Goal: Navigation & Orientation: Find specific page/section

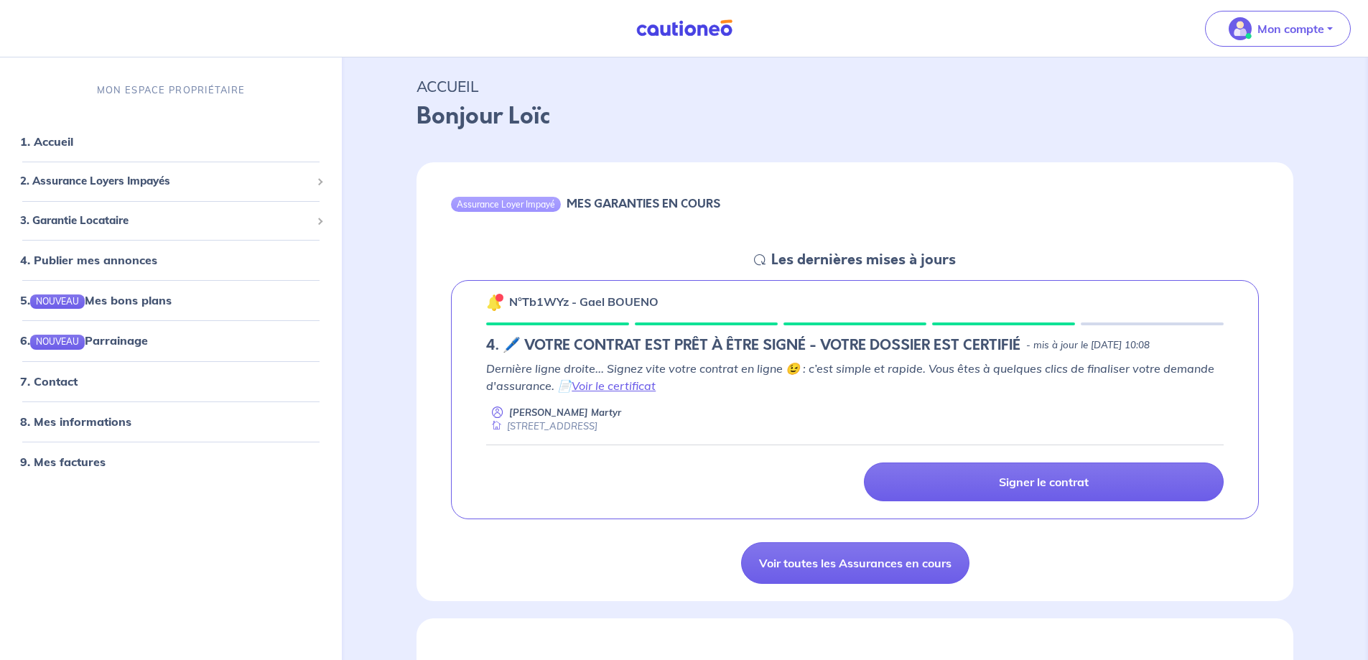
scroll to position [72, 0]
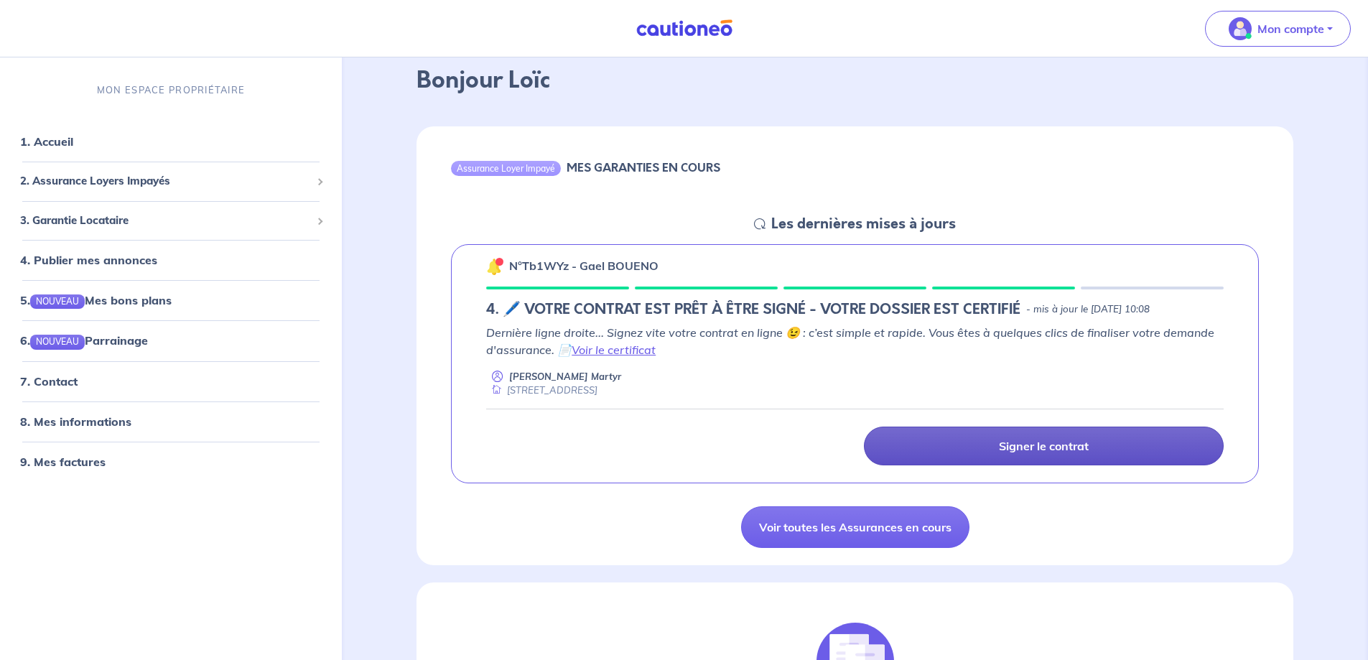
click at [988, 443] on link "Signer le contrat" at bounding box center [1044, 446] width 360 height 39
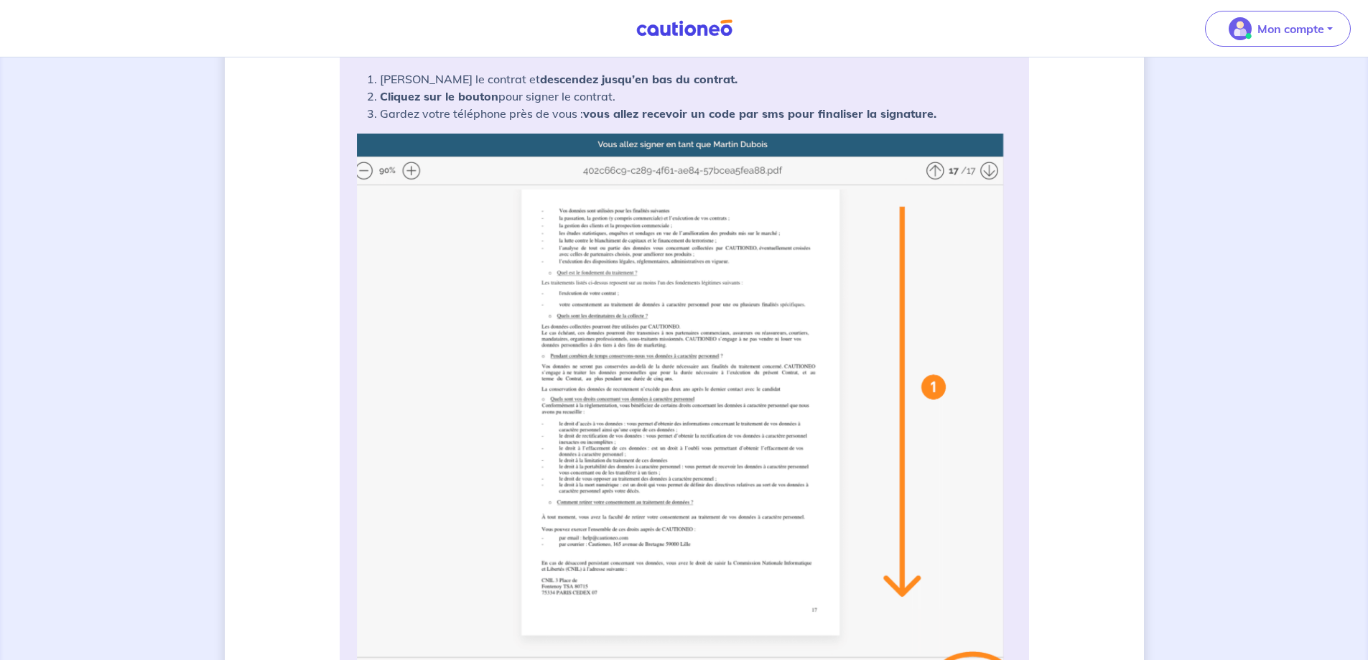
scroll to position [287, 0]
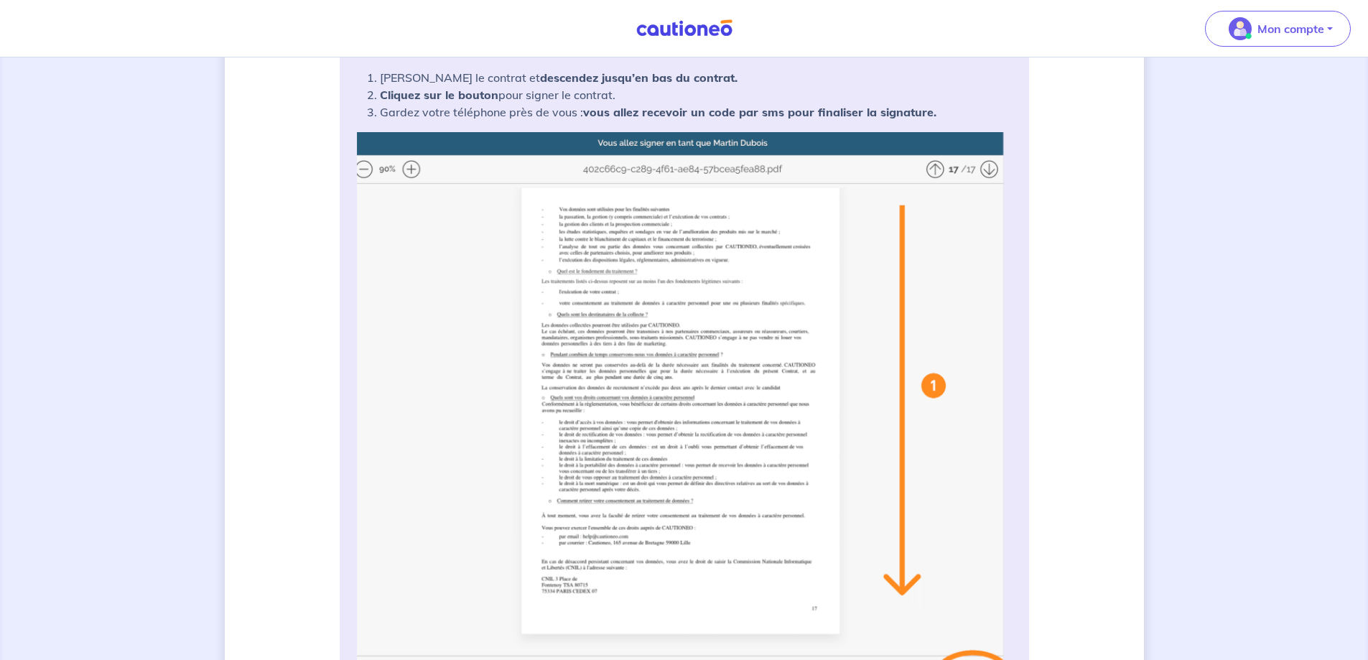
click at [406, 172] on img at bounding box center [684, 417] width 655 height 570
click at [412, 172] on img at bounding box center [684, 417] width 655 height 570
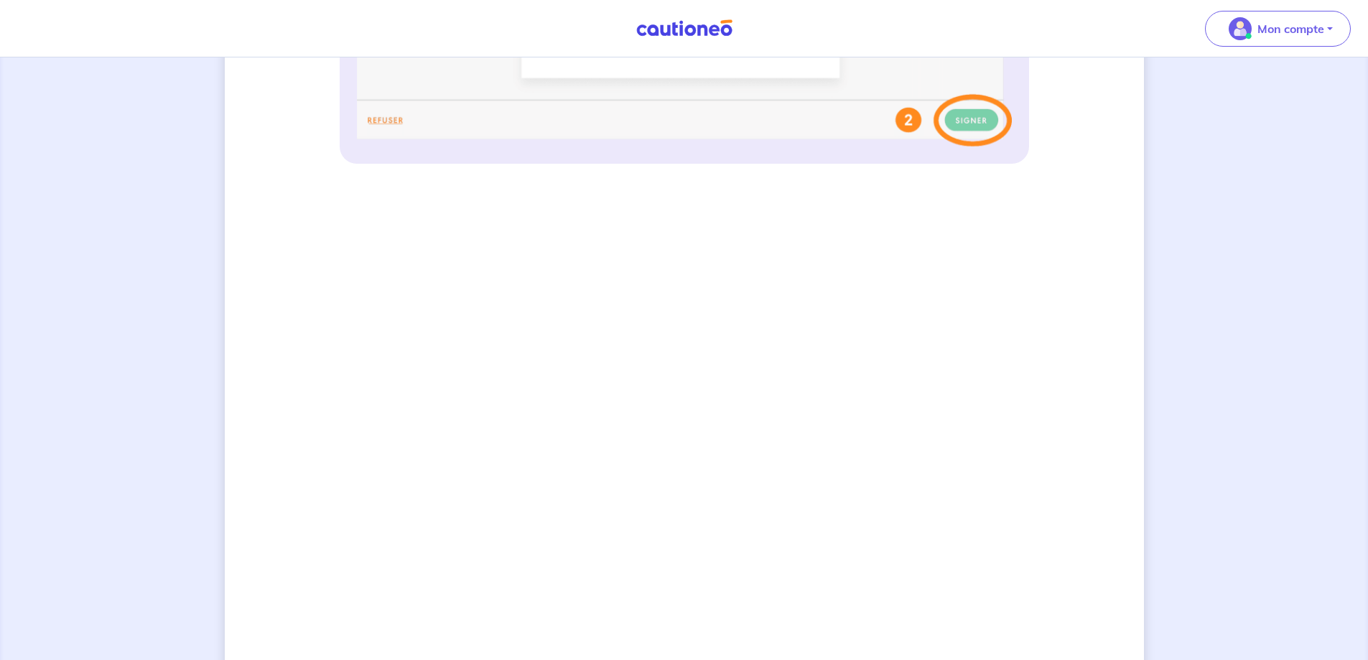
scroll to position [851, 0]
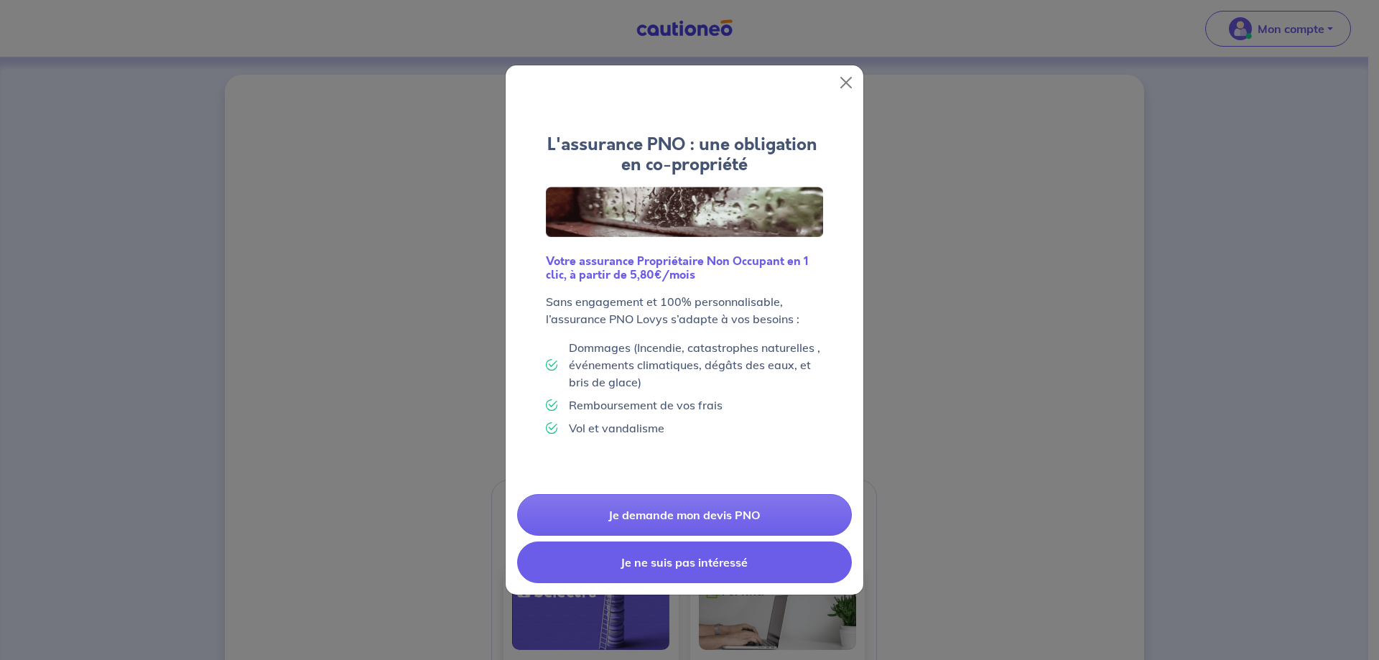
click at [614, 561] on button "Je ne suis pas intéressé" at bounding box center [684, 563] width 335 height 42
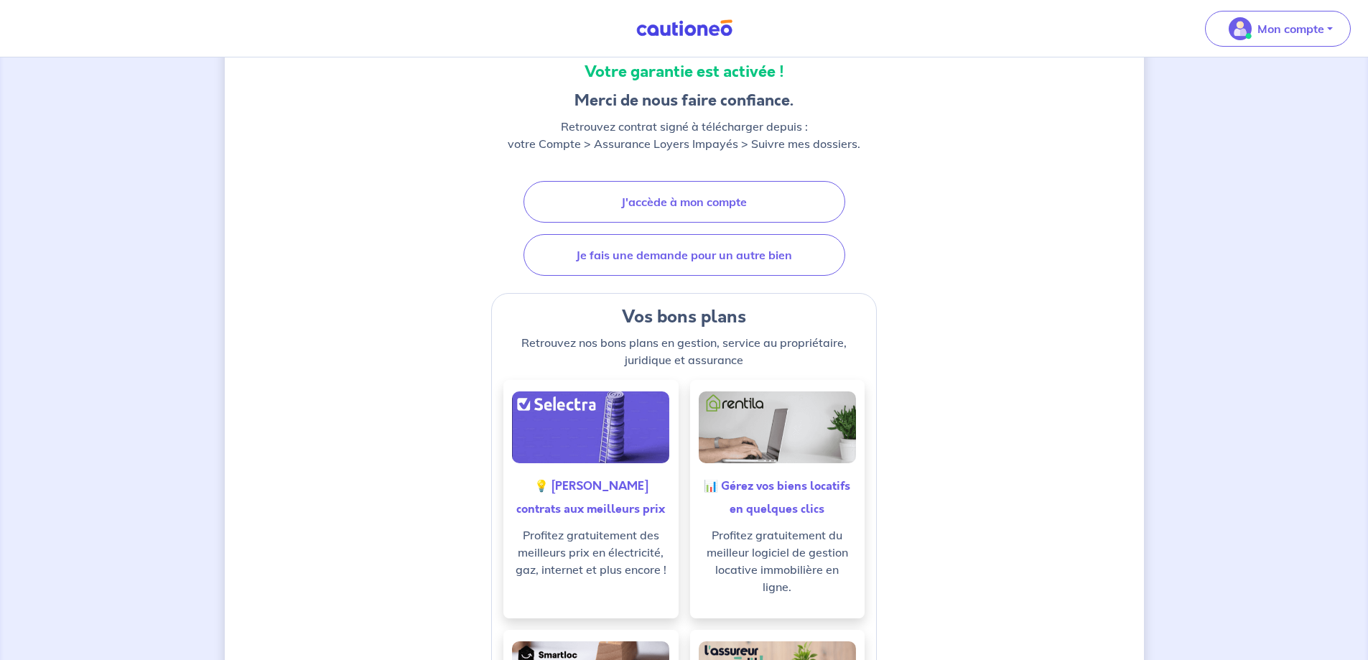
scroll to position [112, 0]
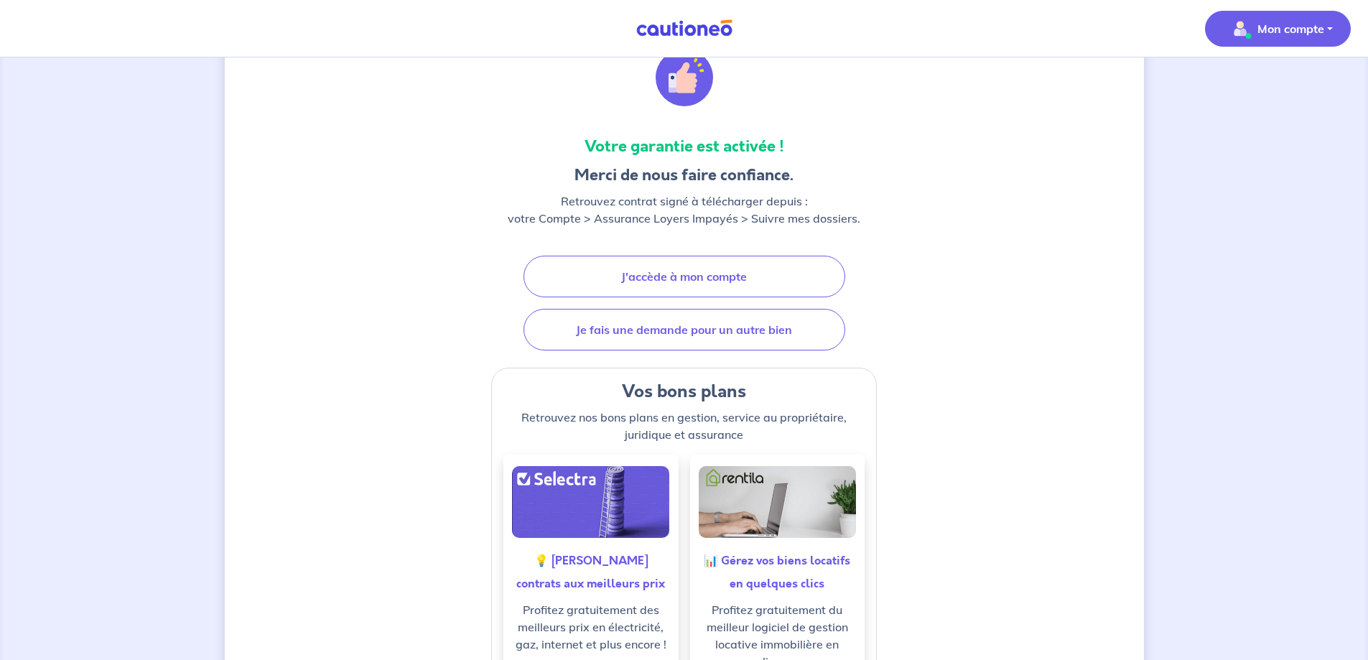
click at [1291, 30] on p "Mon compte" at bounding box center [1291, 28] width 67 height 17
click at [1256, 89] on link "Mes informations" at bounding box center [1264, 89] width 116 height 23
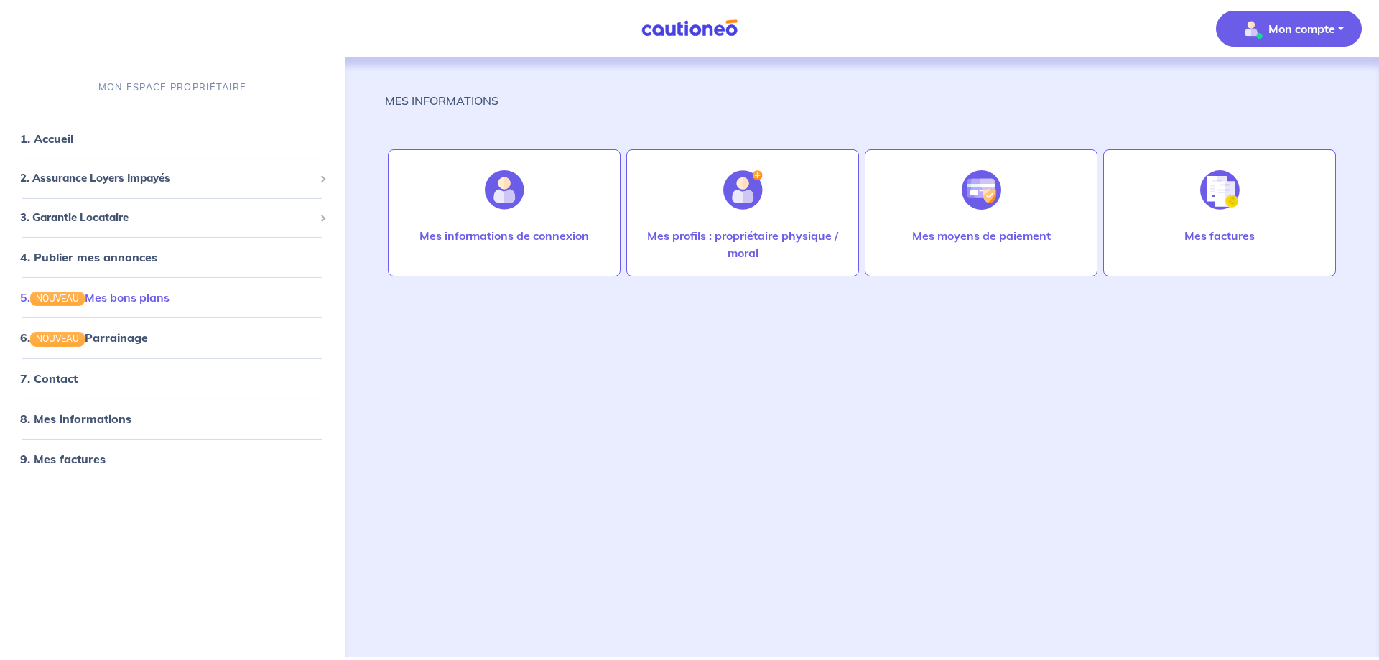
click at [108, 301] on link "5. NOUVEAU Mes bons plans" at bounding box center [94, 297] width 149 height 14
click at [1203, 196] on img at bounding box center [1220, 190] width 40 height 40
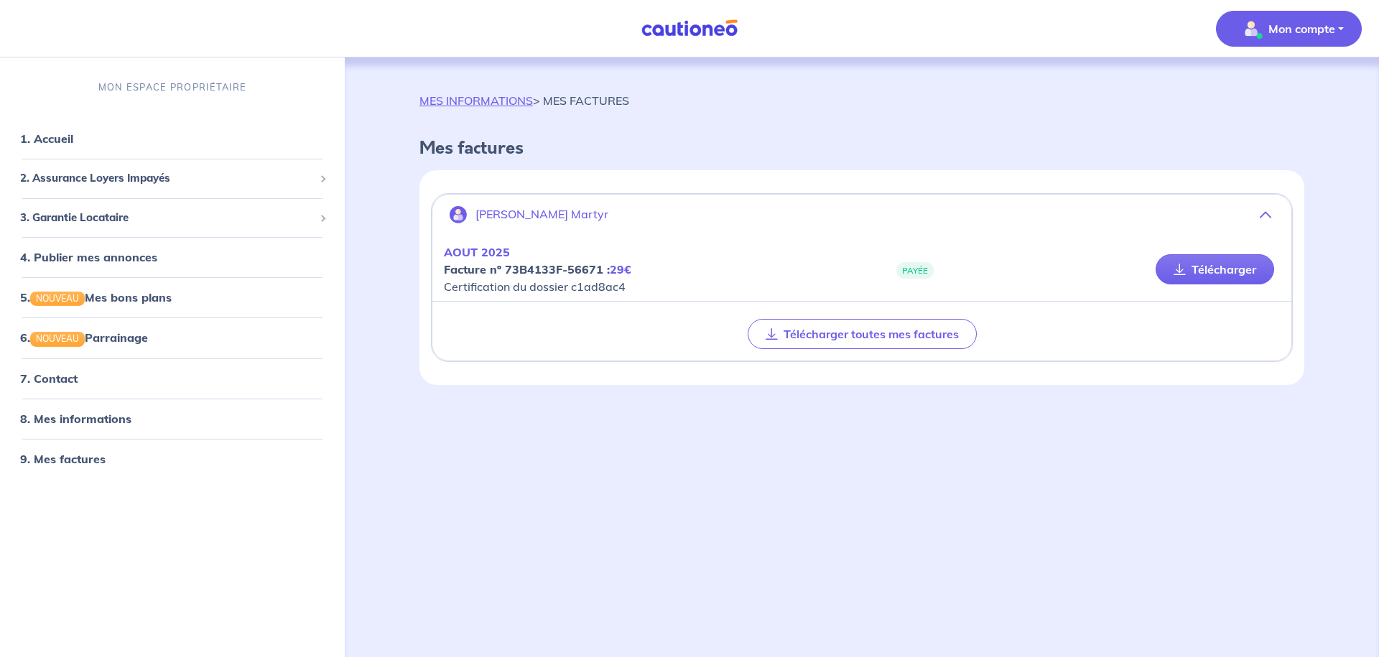
click at [481, 111] on div "MES INFORMATIONS > MES FACTURES" at bounding box center [525, 106] width 210 height 29
click at [44, 184] on span "2. Assurance Loyers Impayés" at bounding box center [167, 178] width 294 height 17
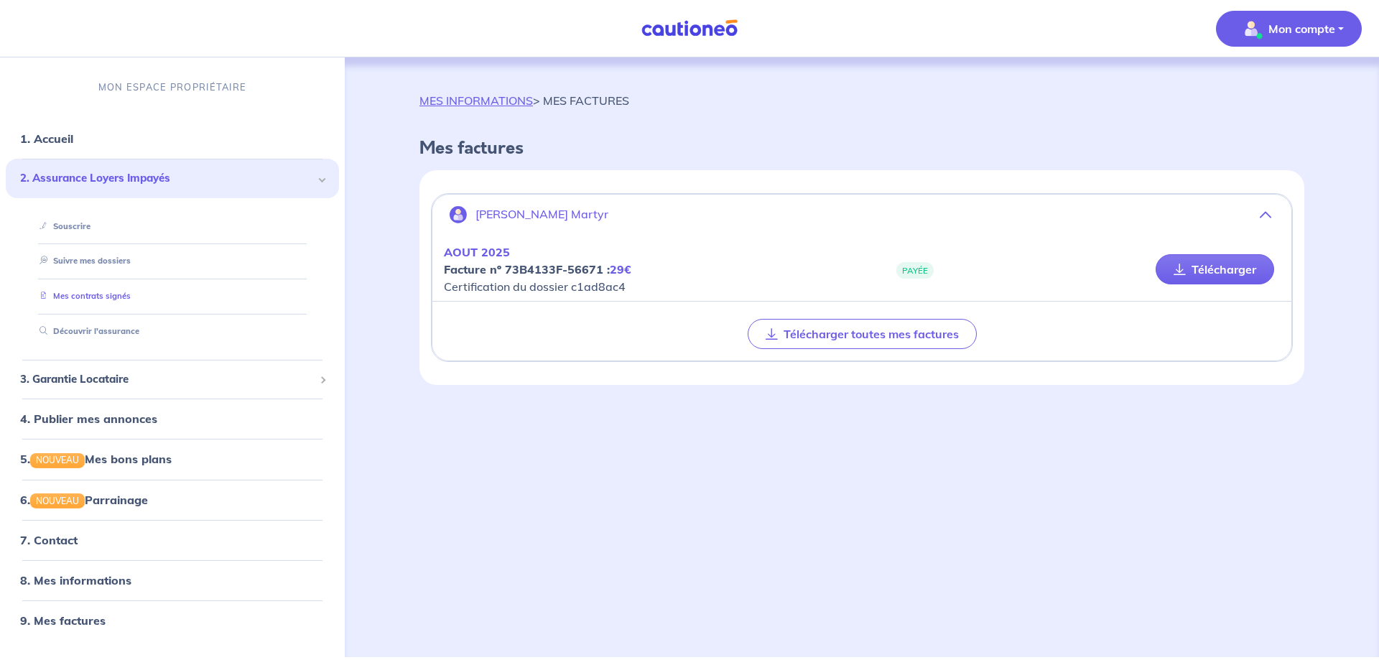
click at [97, 294] on link "Mes contrats signés" at bounding box center [82, 296] width 97 height 10
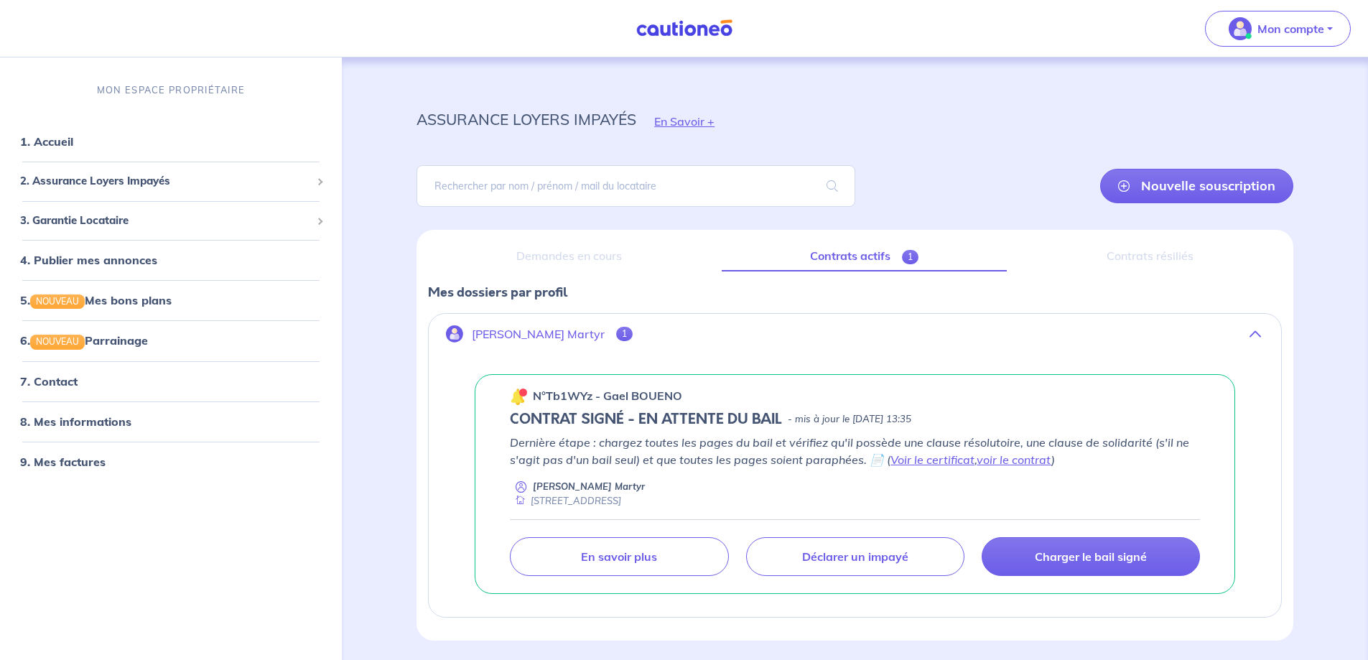
scroll to position [52, 0]
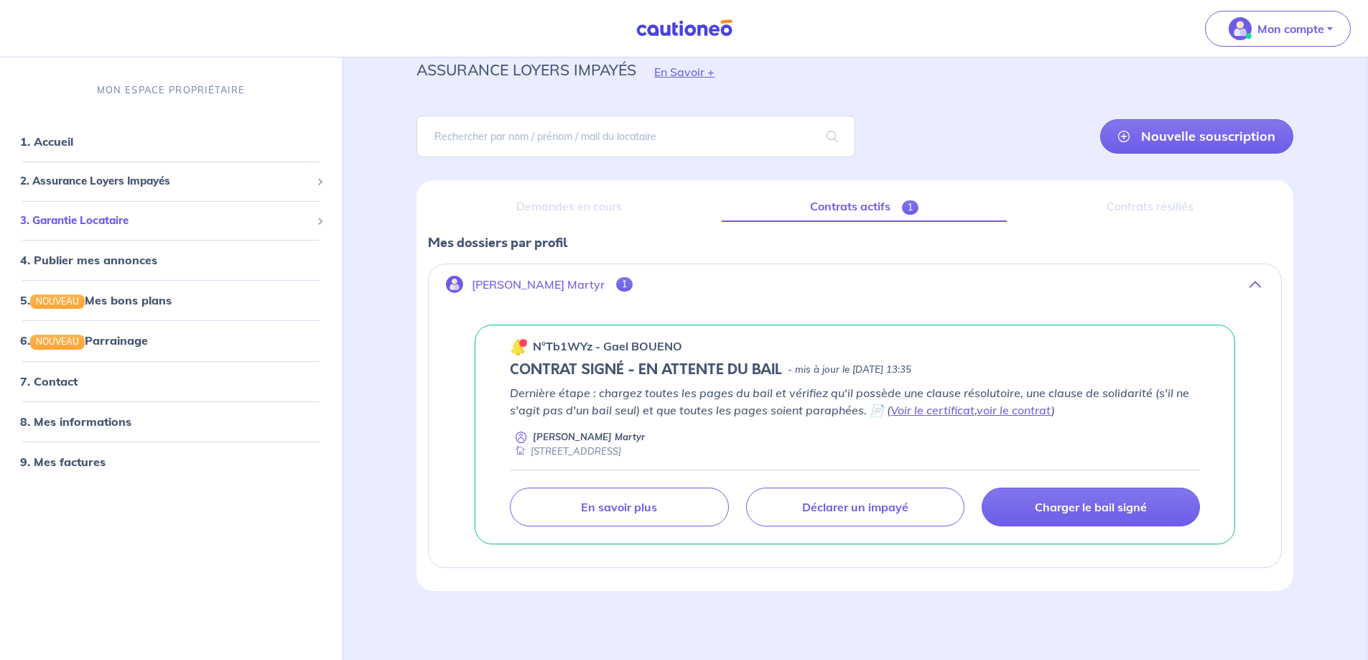
click at [65, 222] on span "3. Garantie Locataire" at bounding box center [165, 221] width 291 height 17
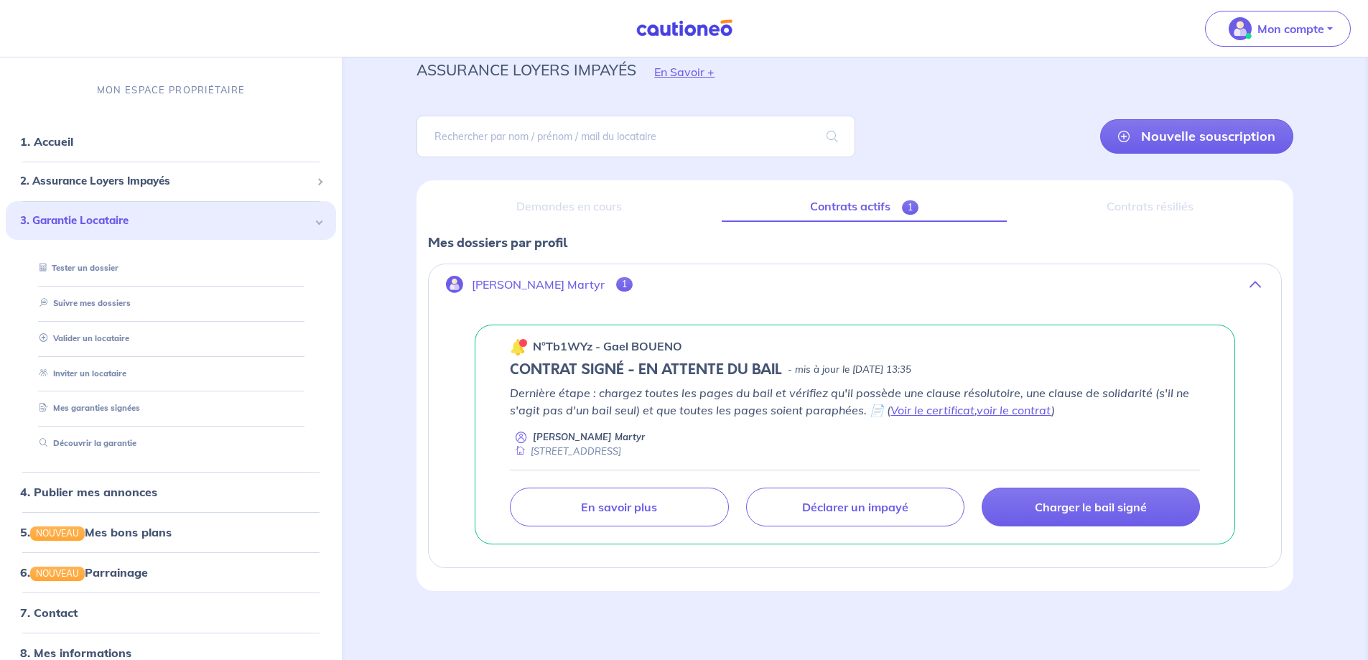
click at [65, 222] on span "3. Garantie Locataire" at bounding box center [165, 221] width 291 height 17
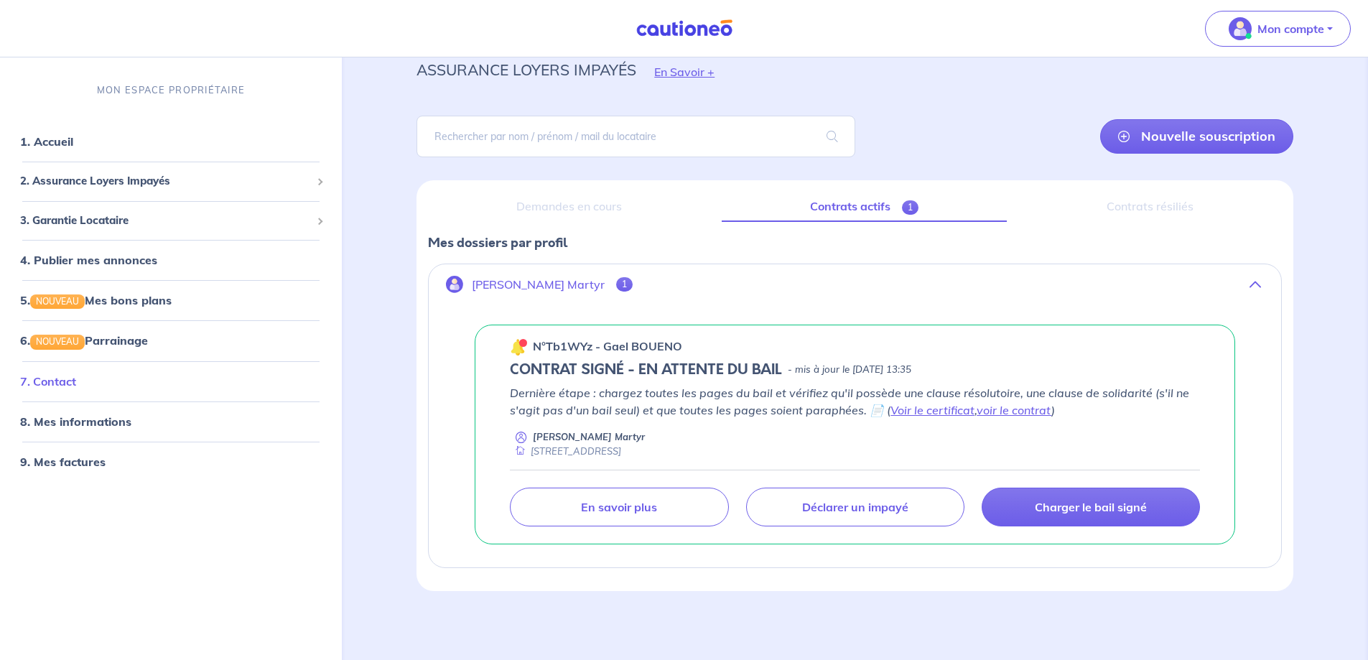
click at [76, 384] on link "7. Contact" at bounding box center [48, 381] width 56 height 14
click at [88, 458] on link "9. Mes factures" at bounding box center [61, 461] width 83 height 14
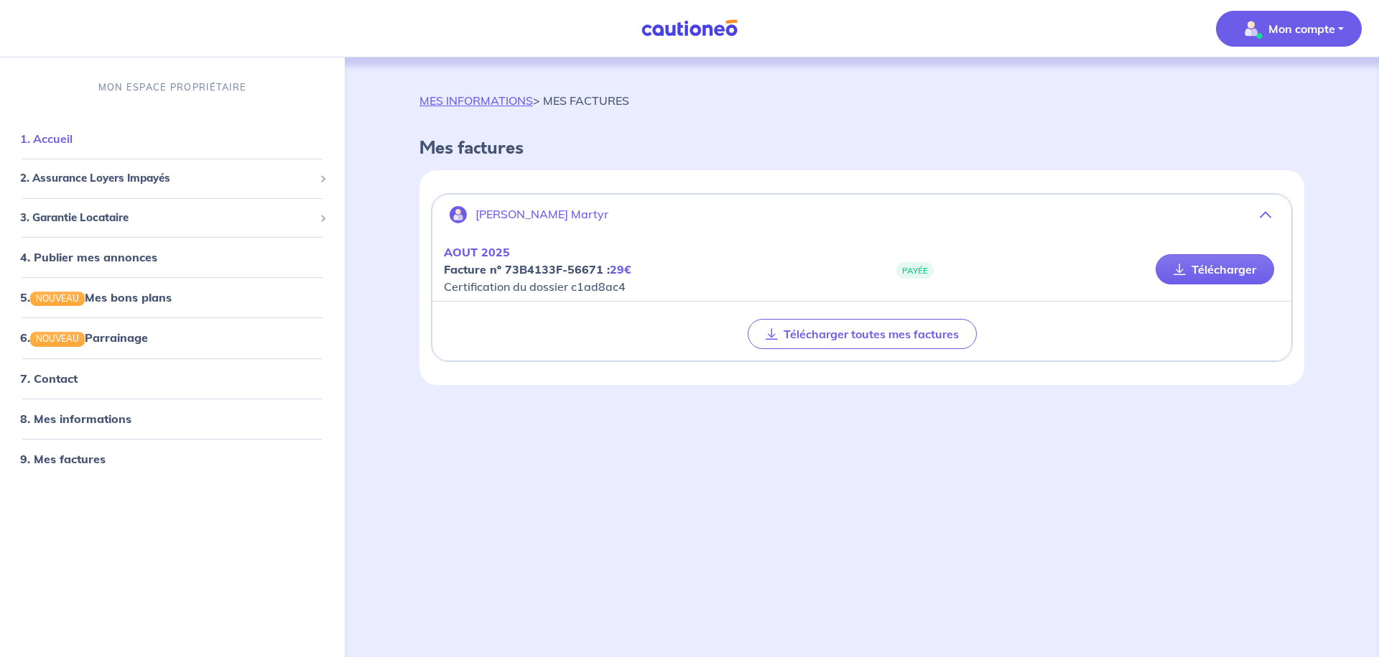
click at [55, 140] on link "1. Accueil" at bounding box center [46, 138] width 52 height 14
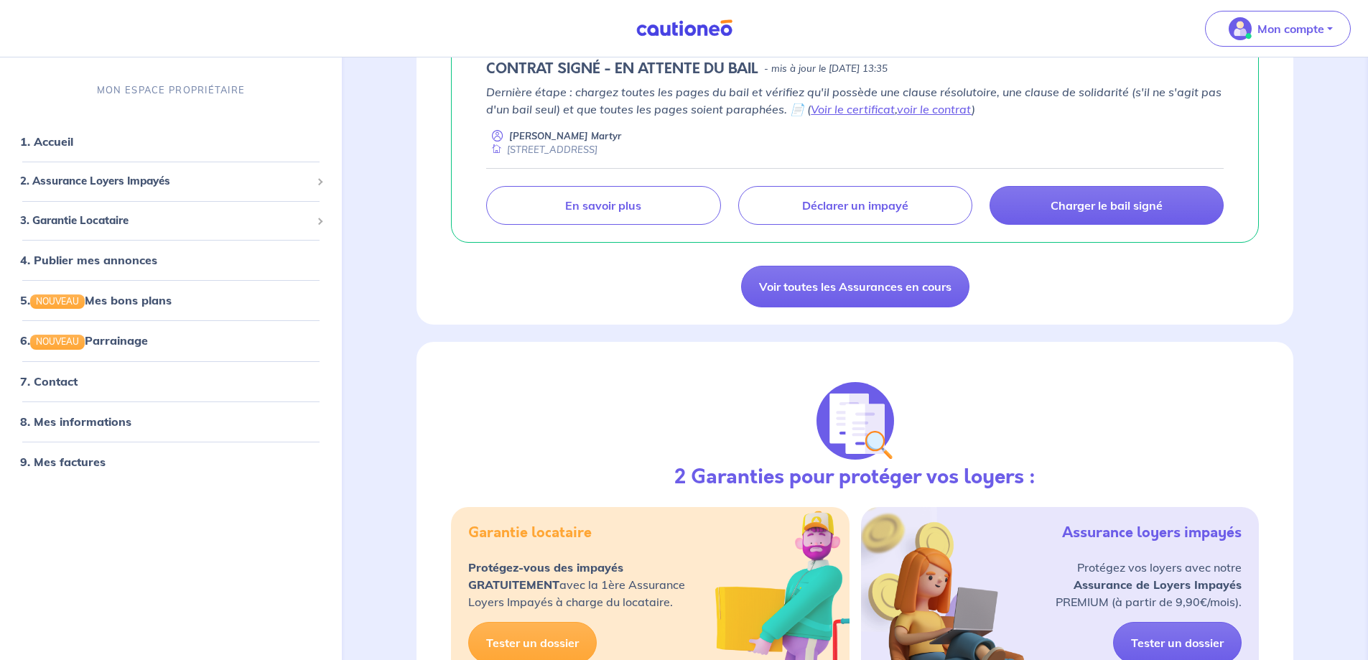
scroll to position [359, 0]
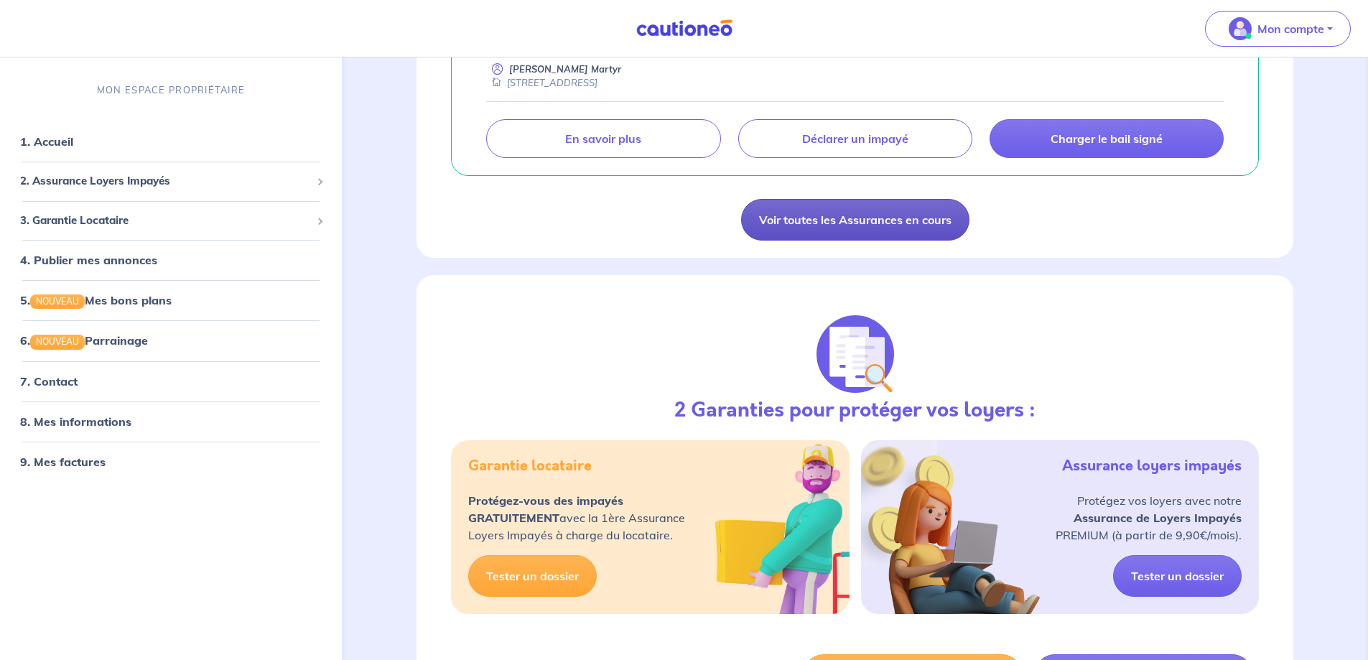
click at [890, 227] on link "Voir toutes les Assurances en cours" at bounding box center [855, 220] width 228 height 42
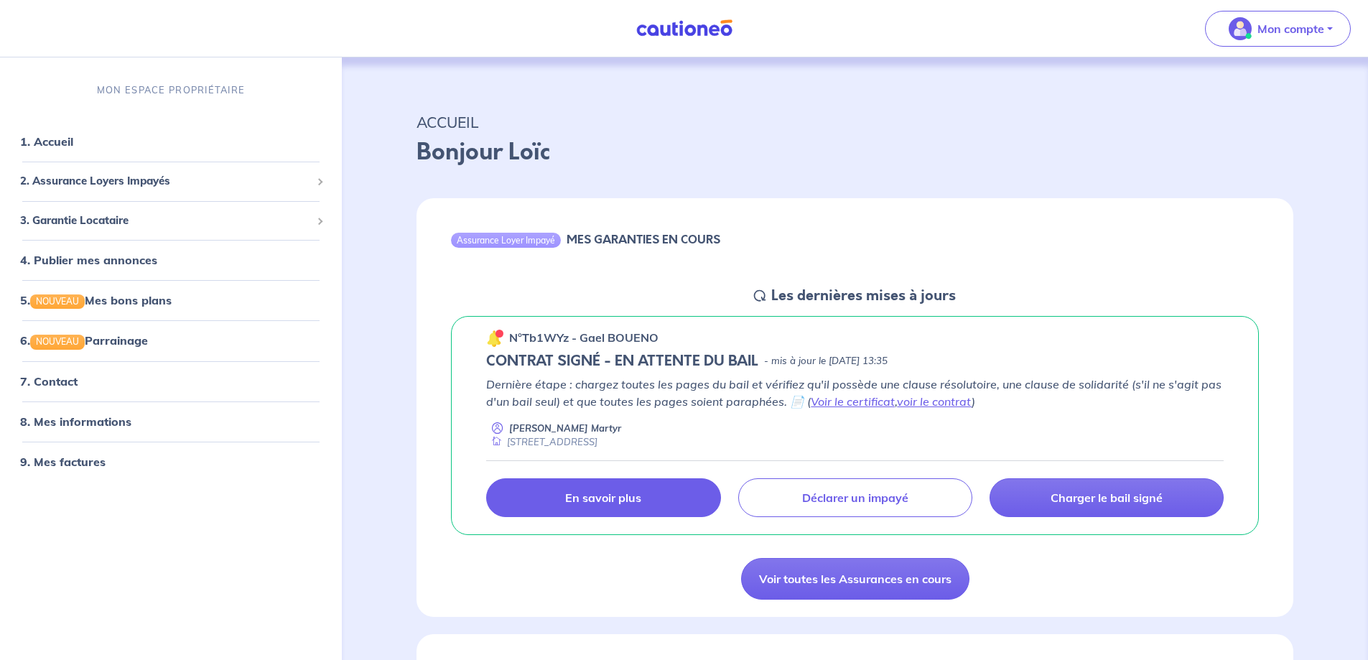
click at [661, 504] on link "En savoir plus" at bounding box center [603, 497] width 234 height 39
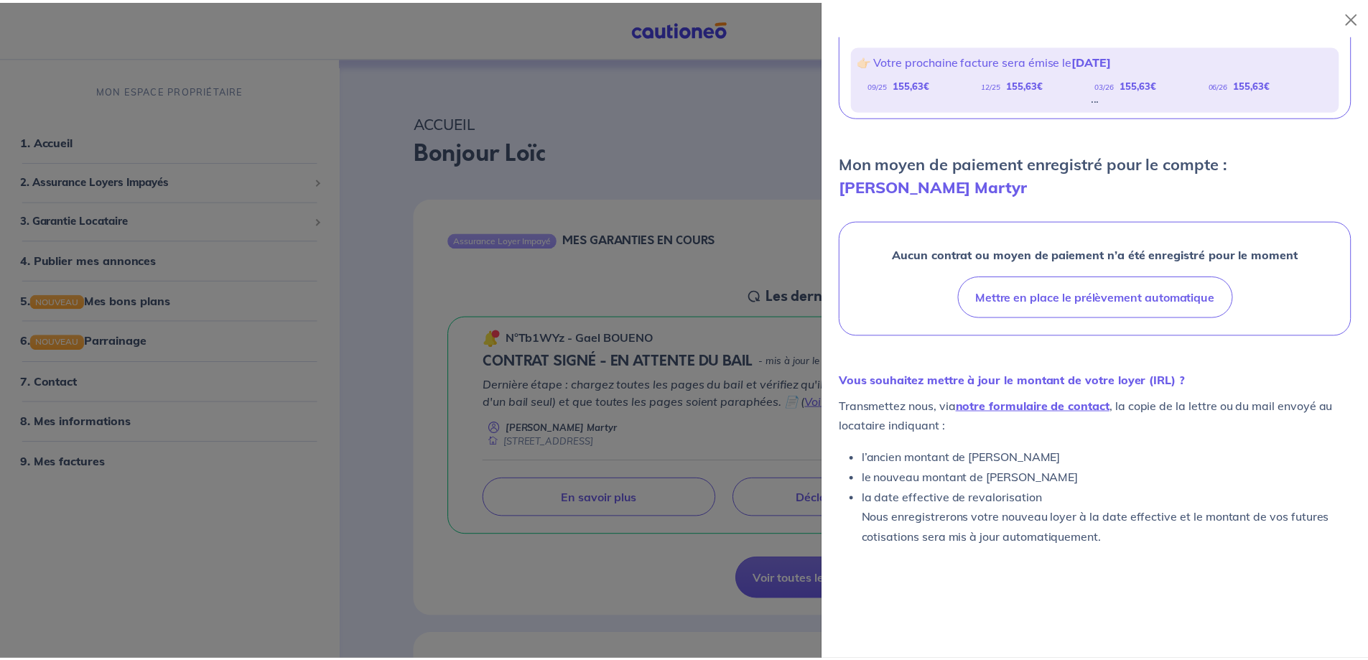
scroll to position [339, 0]
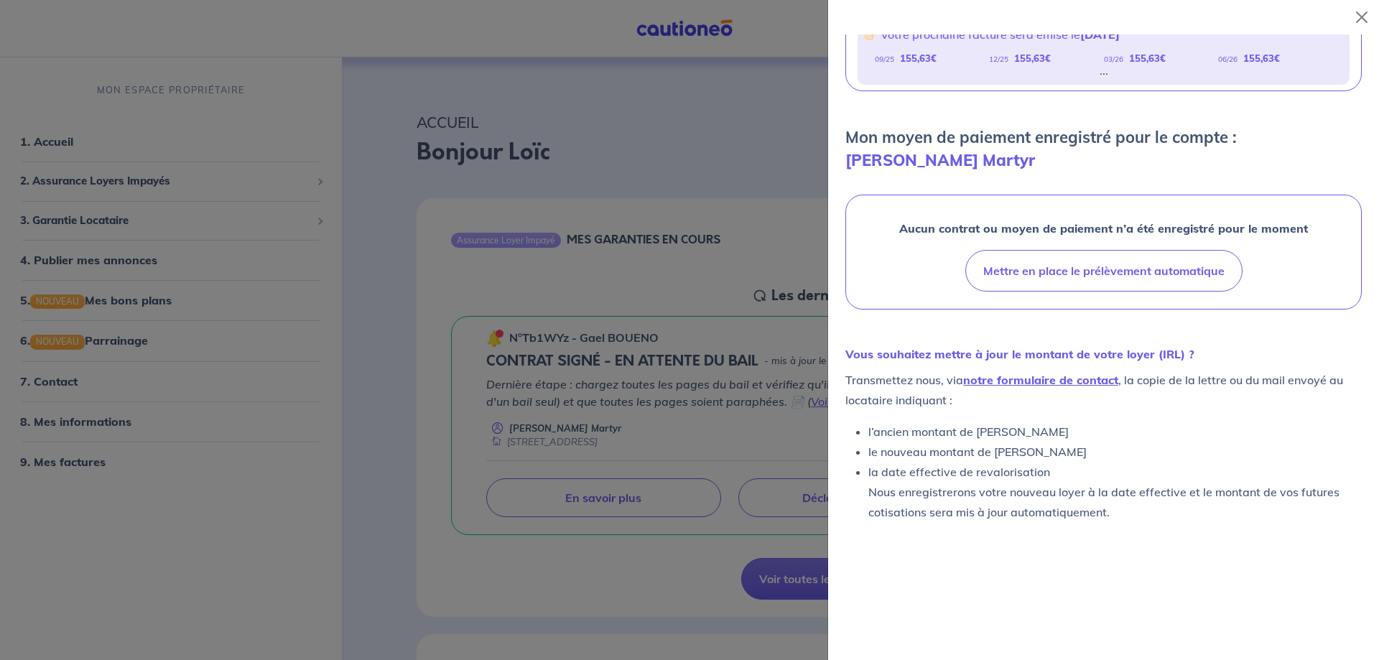
click at [260, 366] on div at bounding box center [689, 330] width 1379 height 660
